Goal: Information Seeking & Learning: Learn about a topic

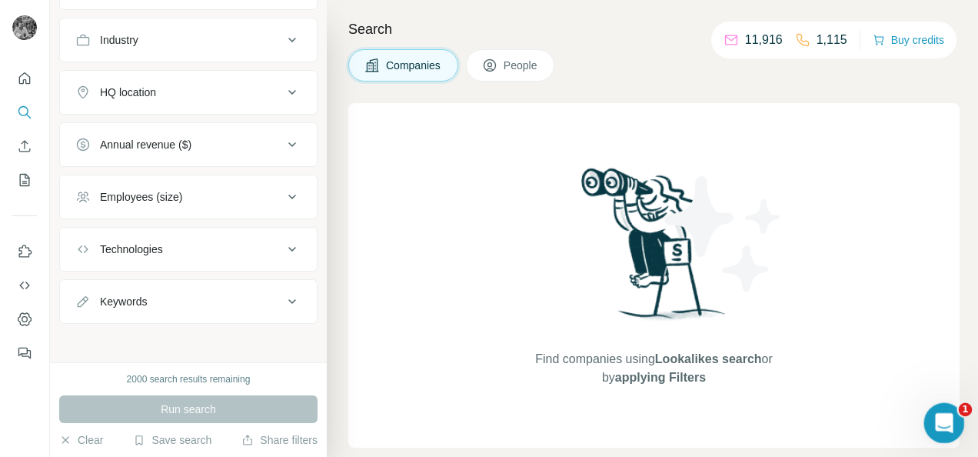
click at [946, 423] on icon "Open Intercom Messenger" at bounding box center [941, 420] width 25 height 25
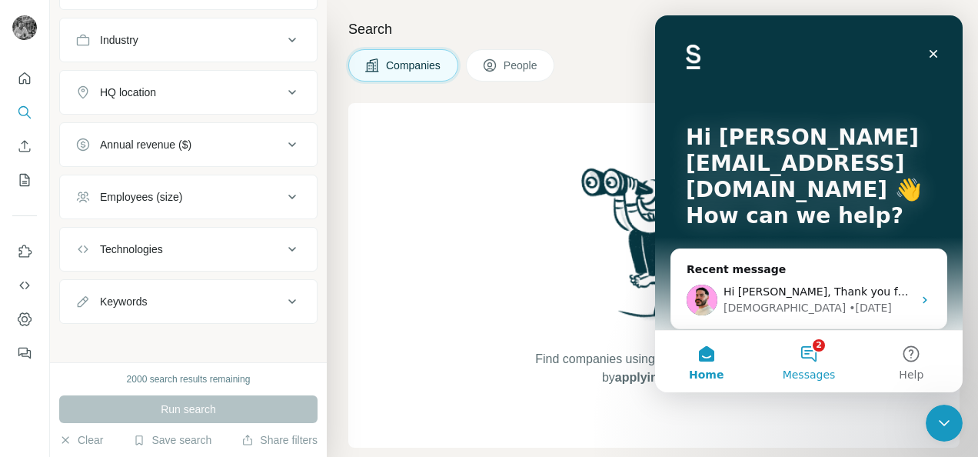
click at [807, 354] on button "2 Messages" at bounding box center [808, 360] width 102 height 61
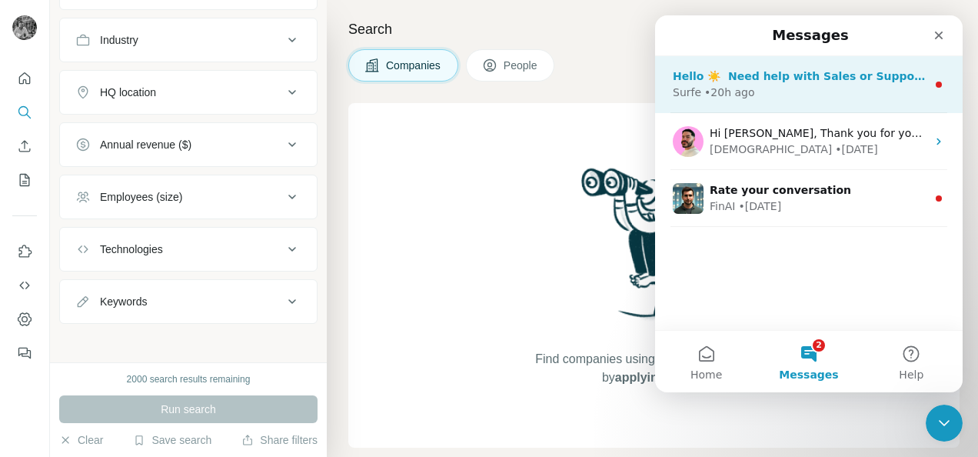
click at [760, 68] on div "Hello ☀️ ​ Need help with Sales or Support? We've got you covered! Surfe • 20h …" at bounding box center [808, 84] width 307 height 57
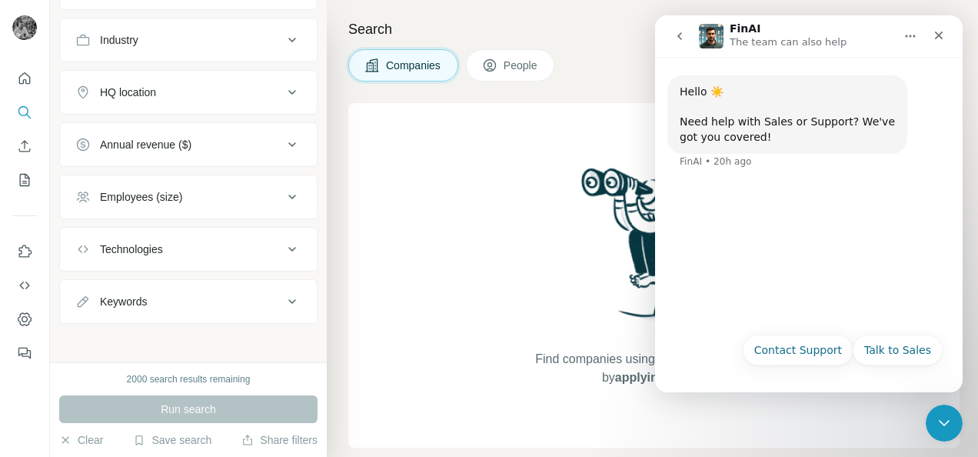
click at [682, 36] on icon "go back" at bounding box center [679, 36] width 12 height 12
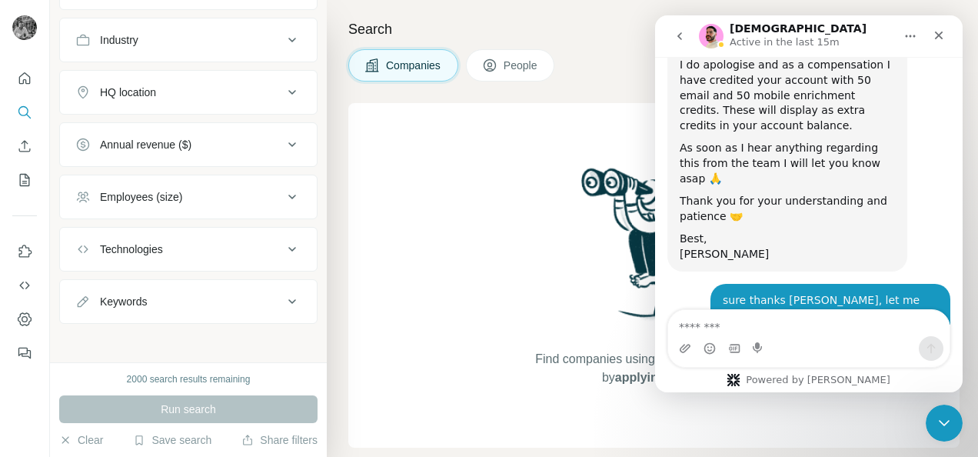
scroll to position [5008, 0]
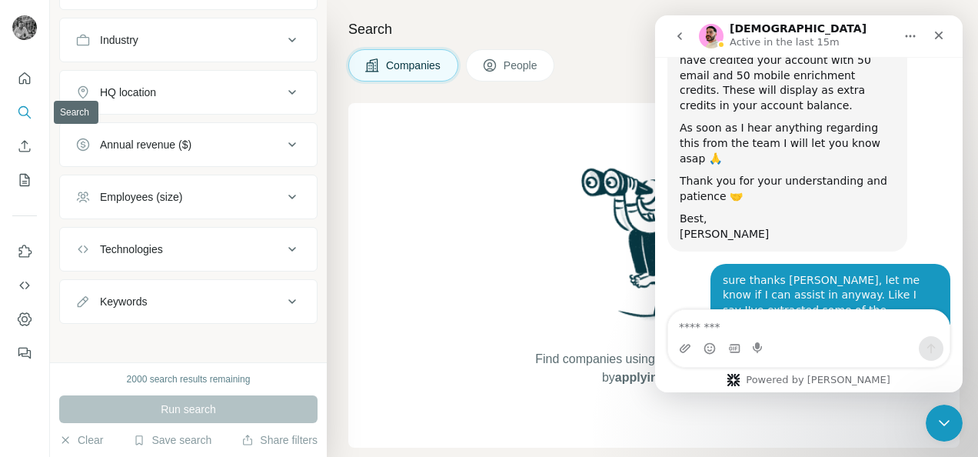
click at [23, 118] on icon "Search" at bounding box center [24, 112] width 15 height 15
click at [27, 81] on icon "Quick start" at bounding box center [24, 78] width 15 height 15
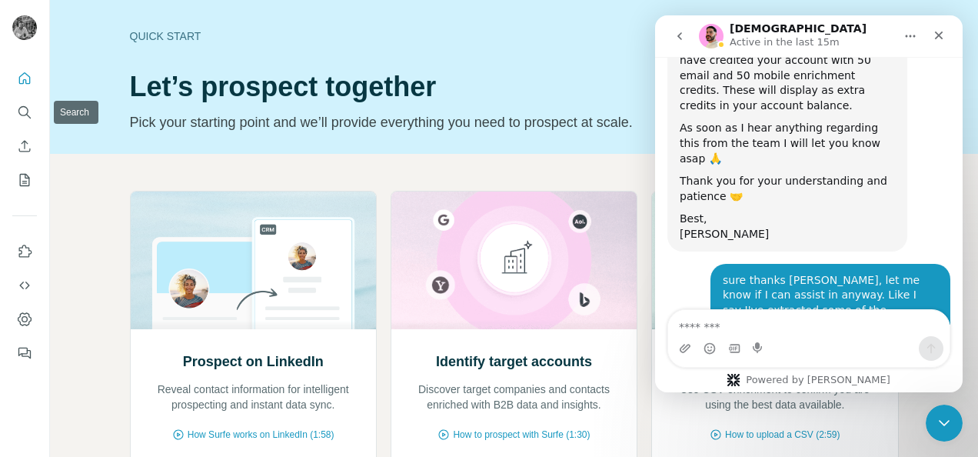
click at [30, 131] on nav at bounding box center [24, 129] width 25 height 129
click at [30, 121] on button "Search" at bounding box center [24, 112] width 25 height 28
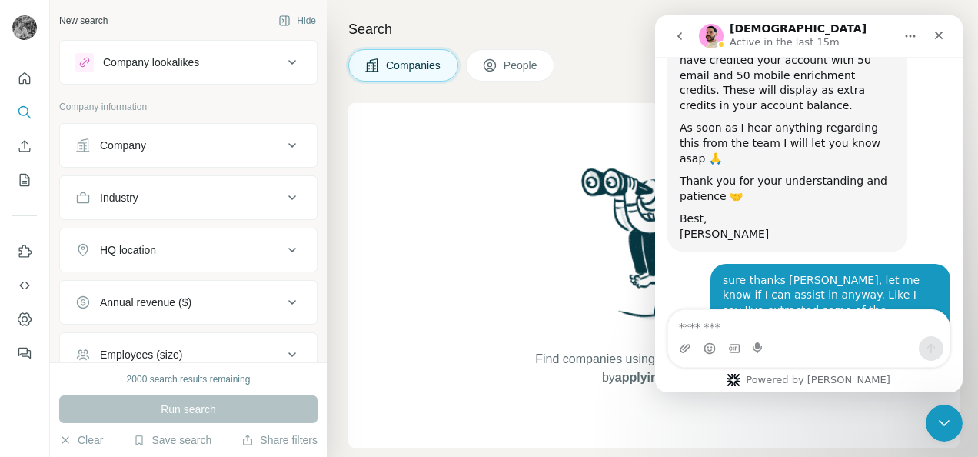
click at [283, 142] on icon at bounding box center [292, 145] width 18 height 18
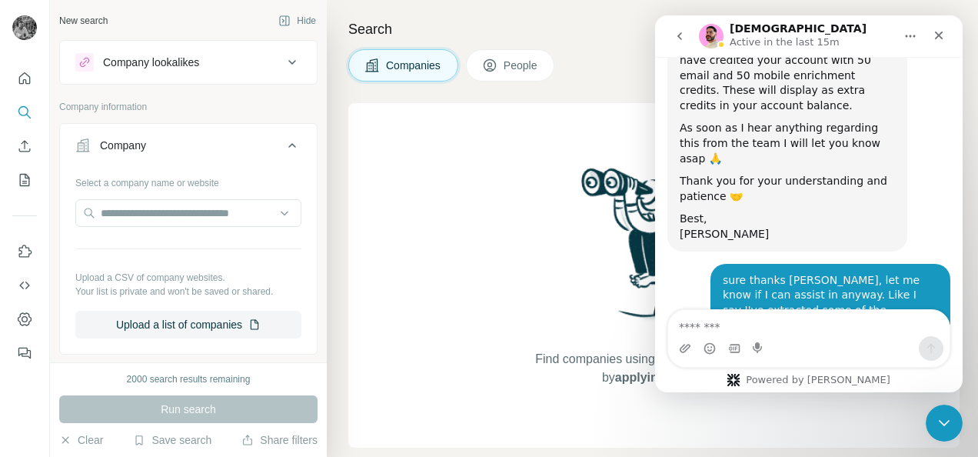
click at [286, 54] on icon at bounding box center [292, 62] width 18 height 18
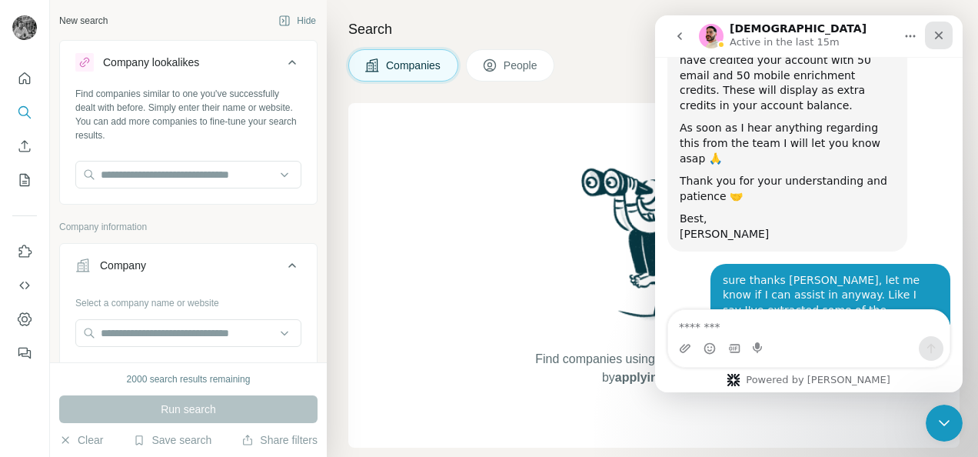
click at [935, 38] on icon "Close" at bounding box center [938, 35] width 12 height 12
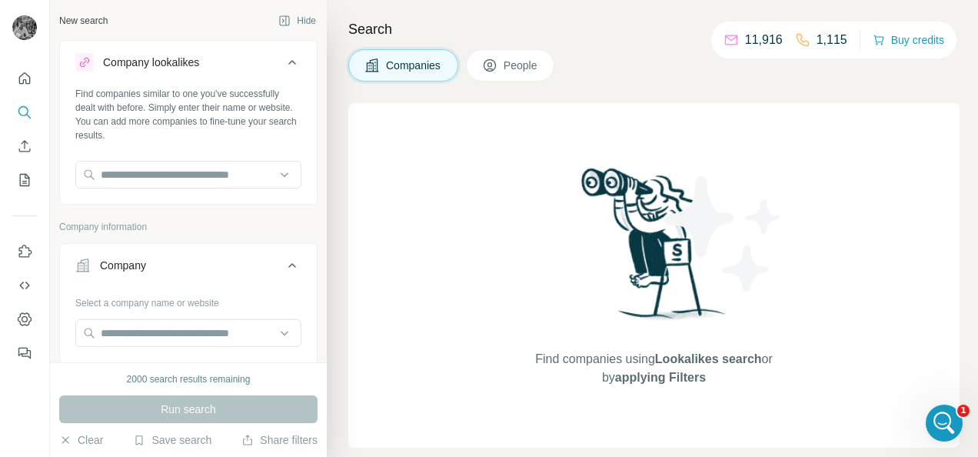
scroll to position [5008, 0]
click at [177, 443] on button "Save search" at bounding box center [172, 439] width 78 height 15
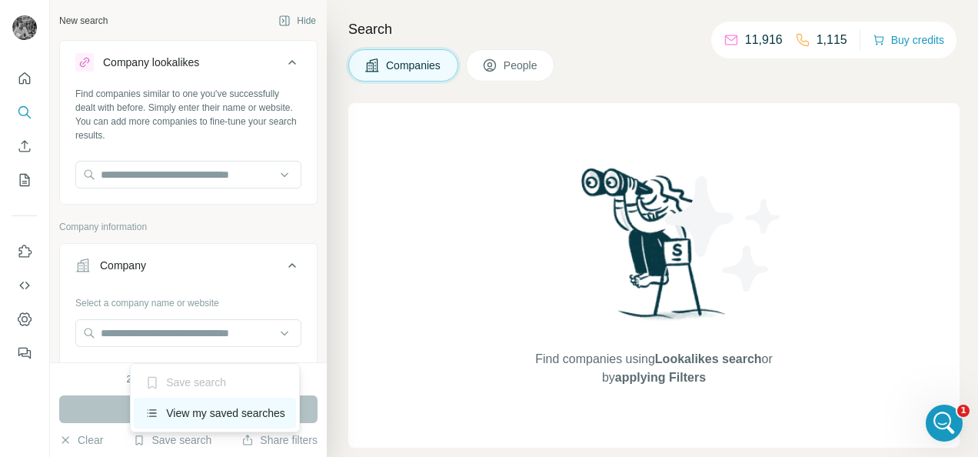
click at [198, 406] on div "View my saved searches" at bounding box center [215, 412] width 162 height 31
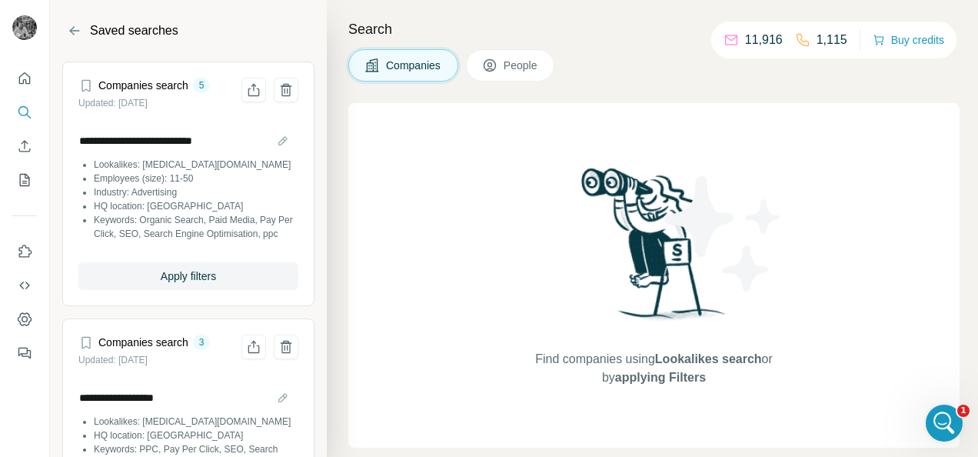
scroll to position [109, 0]
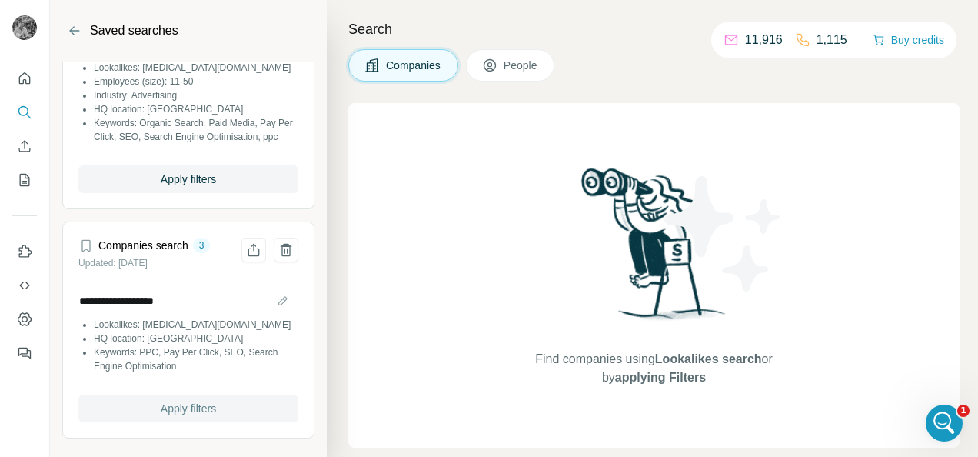
click at [163, 421] on button "Apply filters" at bounding box center [188, 408] width 220 height 28
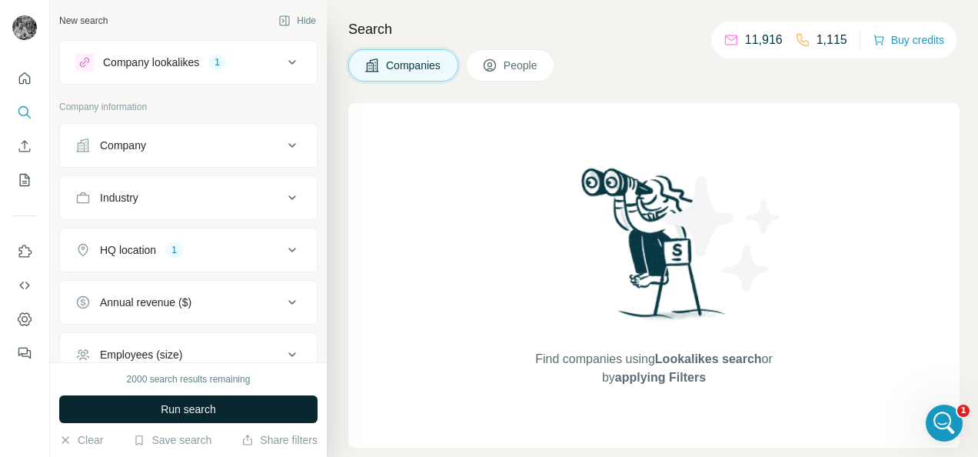
click at [213, 413] on span "Run search" at bounding box center [188, 408] width 55 height 15
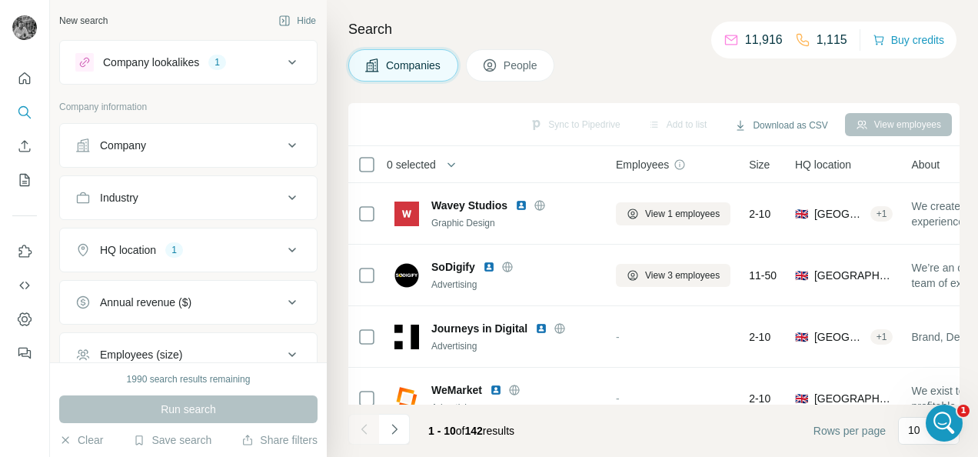
click at [626, 30] on h4 "Search" at bounding box center [653, 29] width 611 height 22
drag, startPoint x: 626, startPoint y: 30, endPoint x: 586, endPoint y: 36, distance: 40.4
click at [586, 36] on h4 "Search" at bounding box center [653, 29] width 611 height 22
